Goal: Check status: Check status

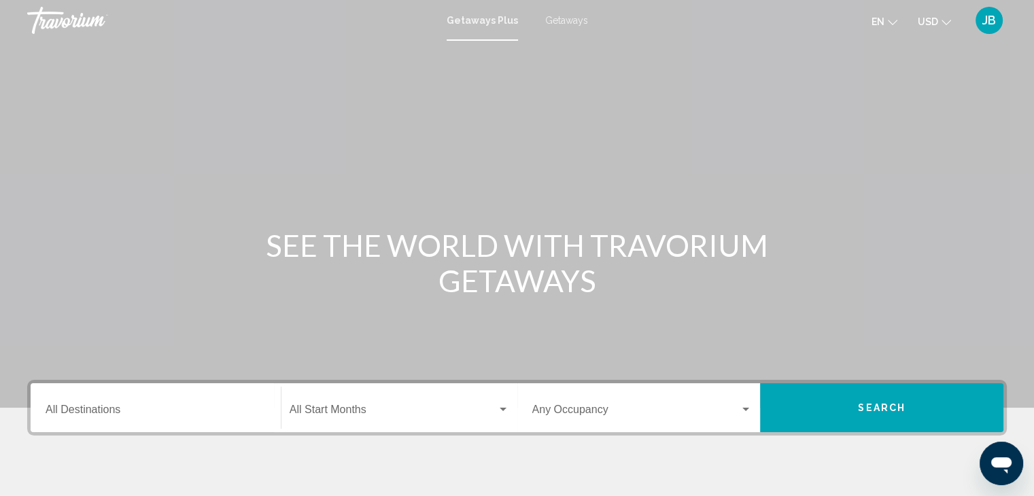
click at [994, 22] on span "JB" at bounding box center [989, 21] width 14 height 14
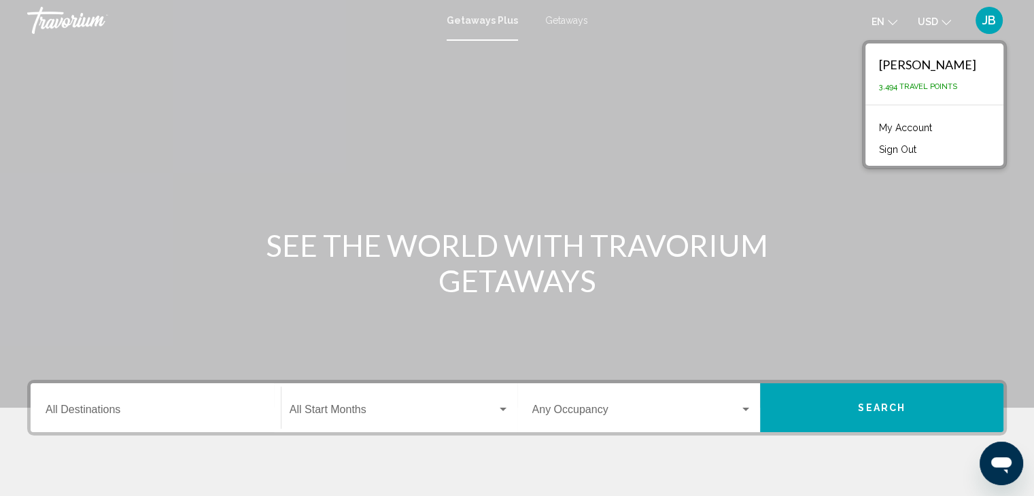
click at [935, 127] on link "My Account" at bounding box center [905, 128] width 67 height 18
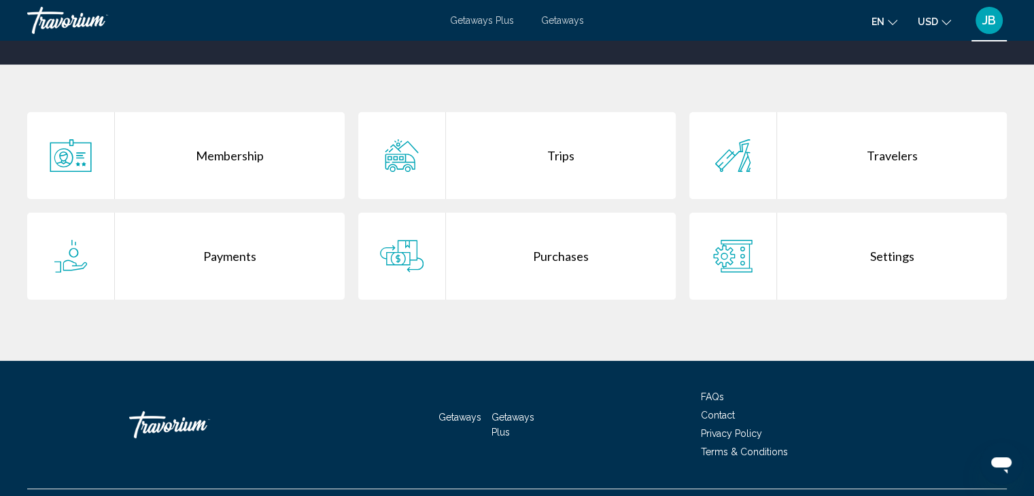
scroll to position [238, 0]
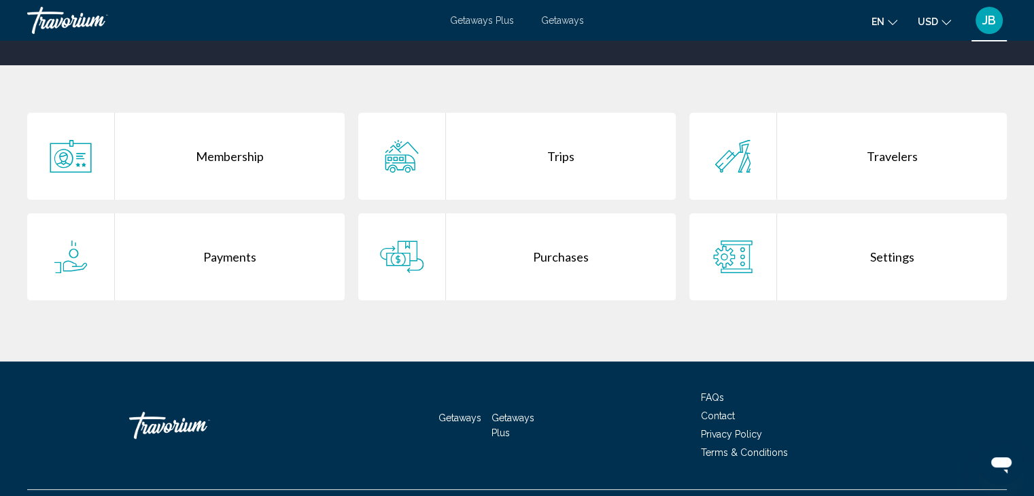
click at [515, 222] on div "Purchases" at bounding box center [561, 256] width 230 height 87
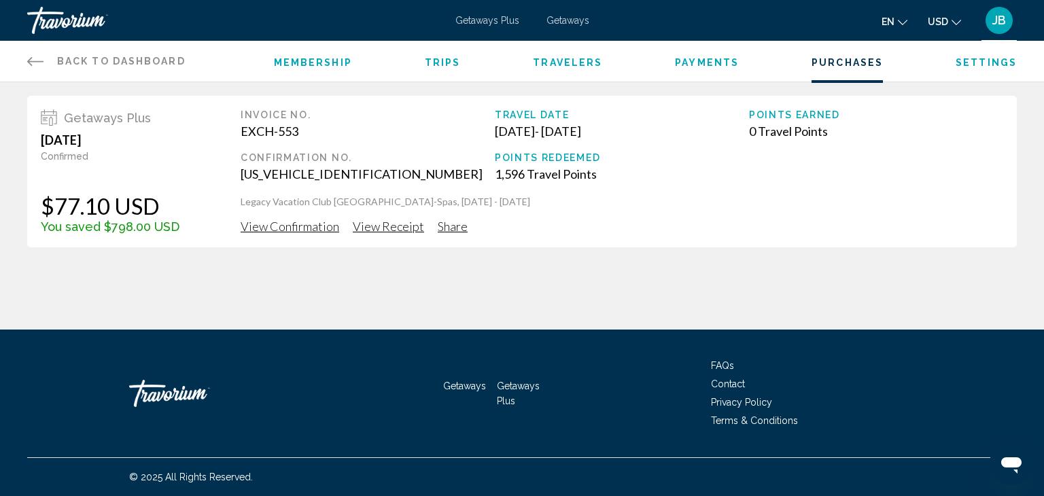
click at [322, 231] on span "View Confirmation" at bounding box center [290, 226] width 99 height 15
click at [995, 20] on span "JB" at bounding box center [999, 21] width 14 height 14
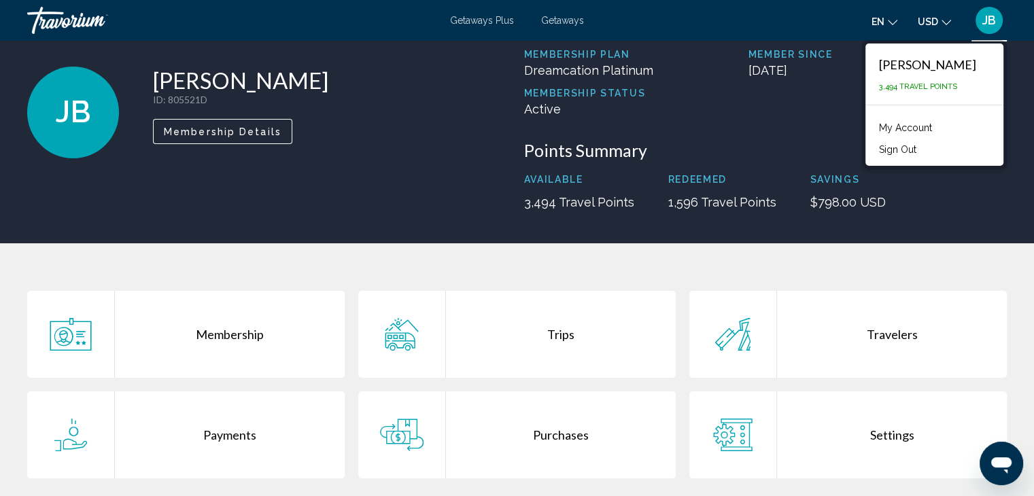
scroll to position [63, 0]
